Goal: Information Seeking & Learning: Find specific fact

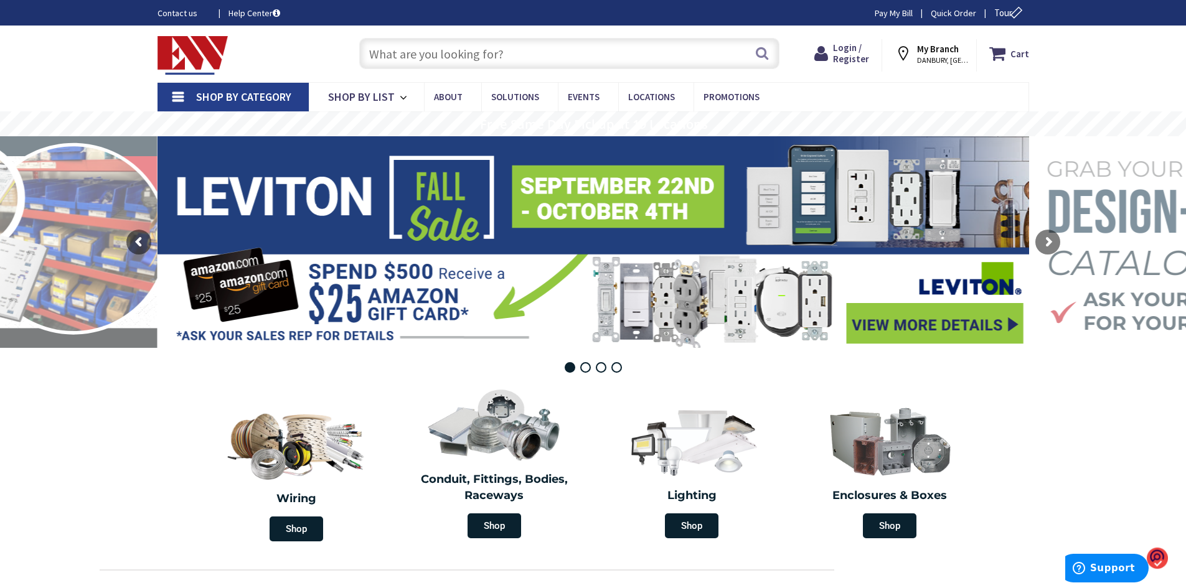
click at [397, 44] on input "text" at bounding box center [569, 53] width 420 height 31
click at [505, 49] on input "text" at bounding box center [569, 53] width 420 height 31
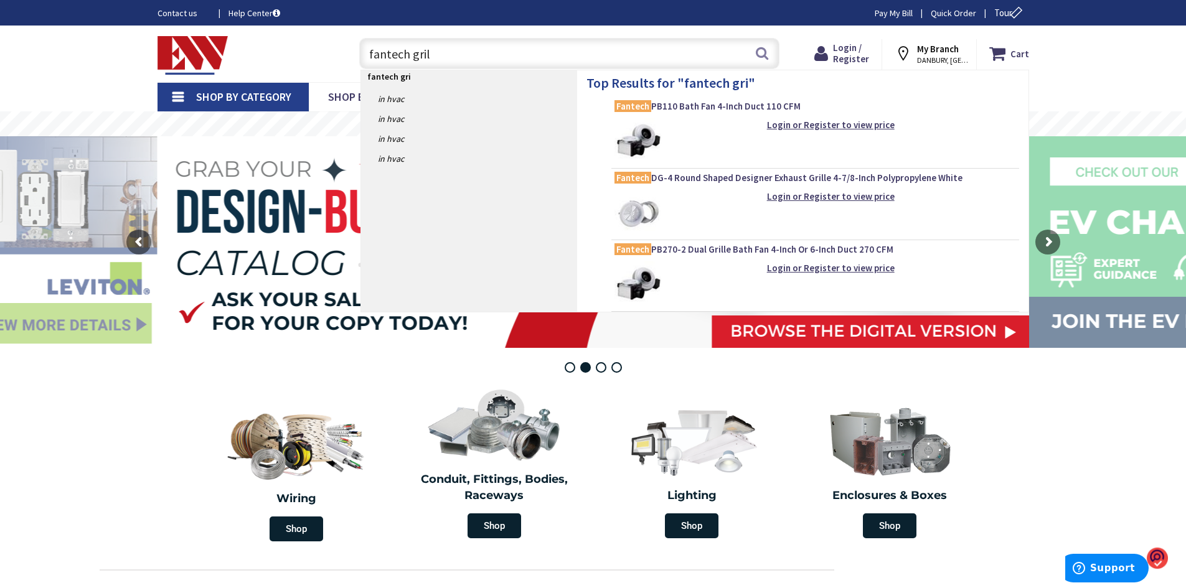
type input "fantech grill"
